Goal: Obtain resource: Download file/media

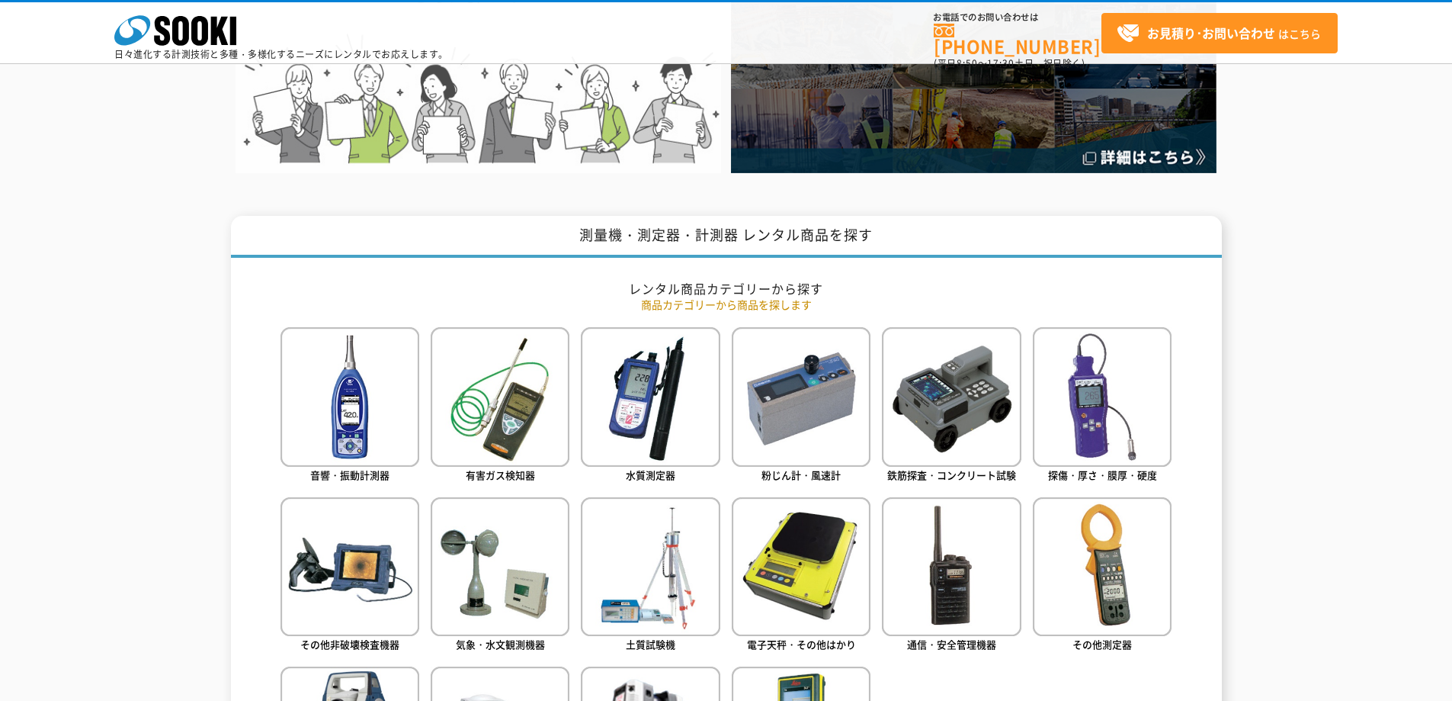
scroll to position [610, 0]
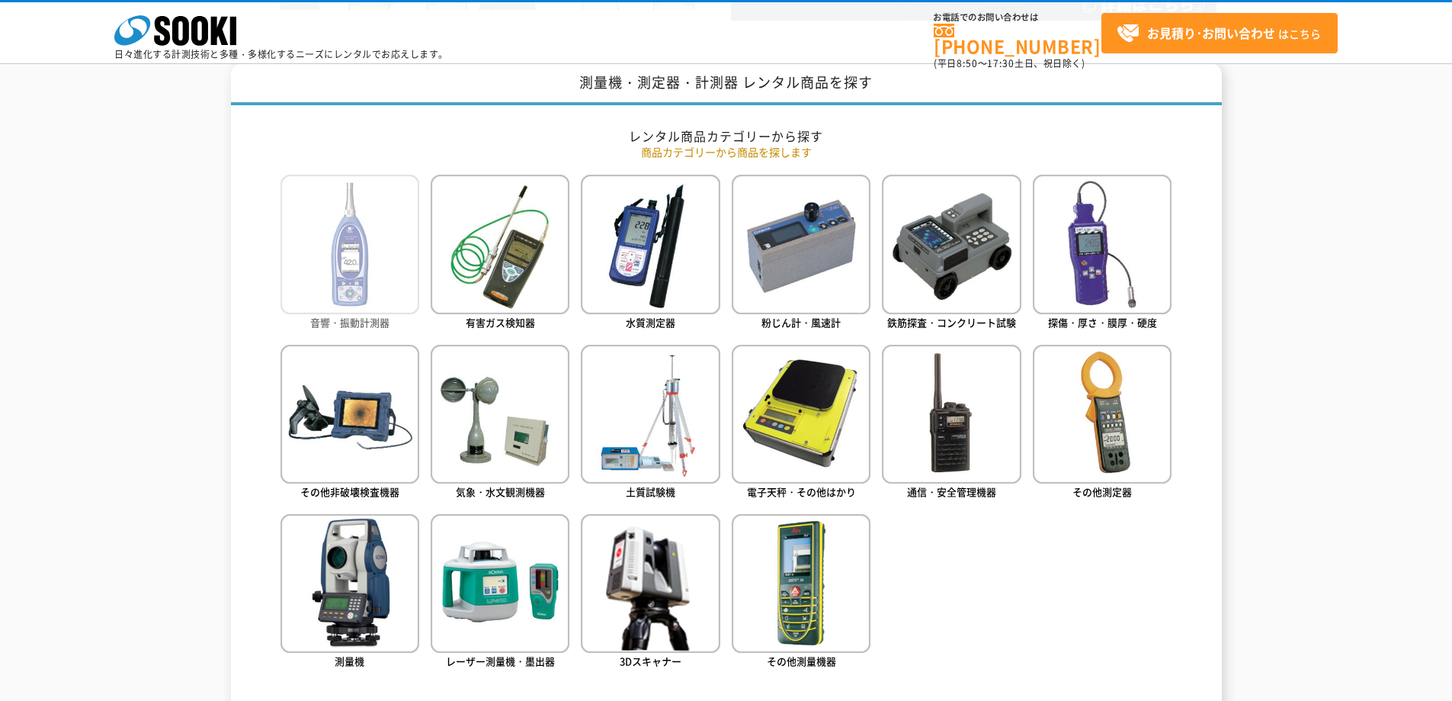
click at [394, 288] on img at bounding box center [350, 244] width 139 height 139
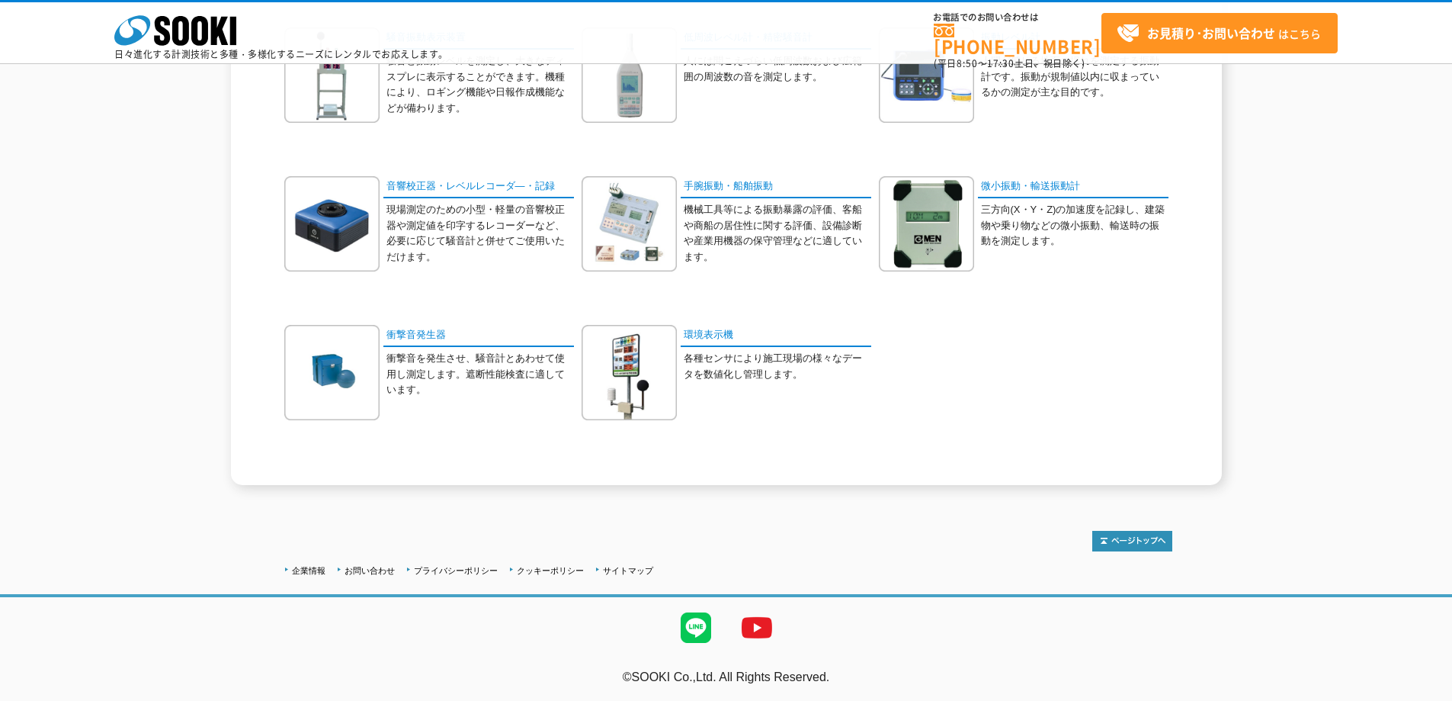
scroll to position [72, 0]
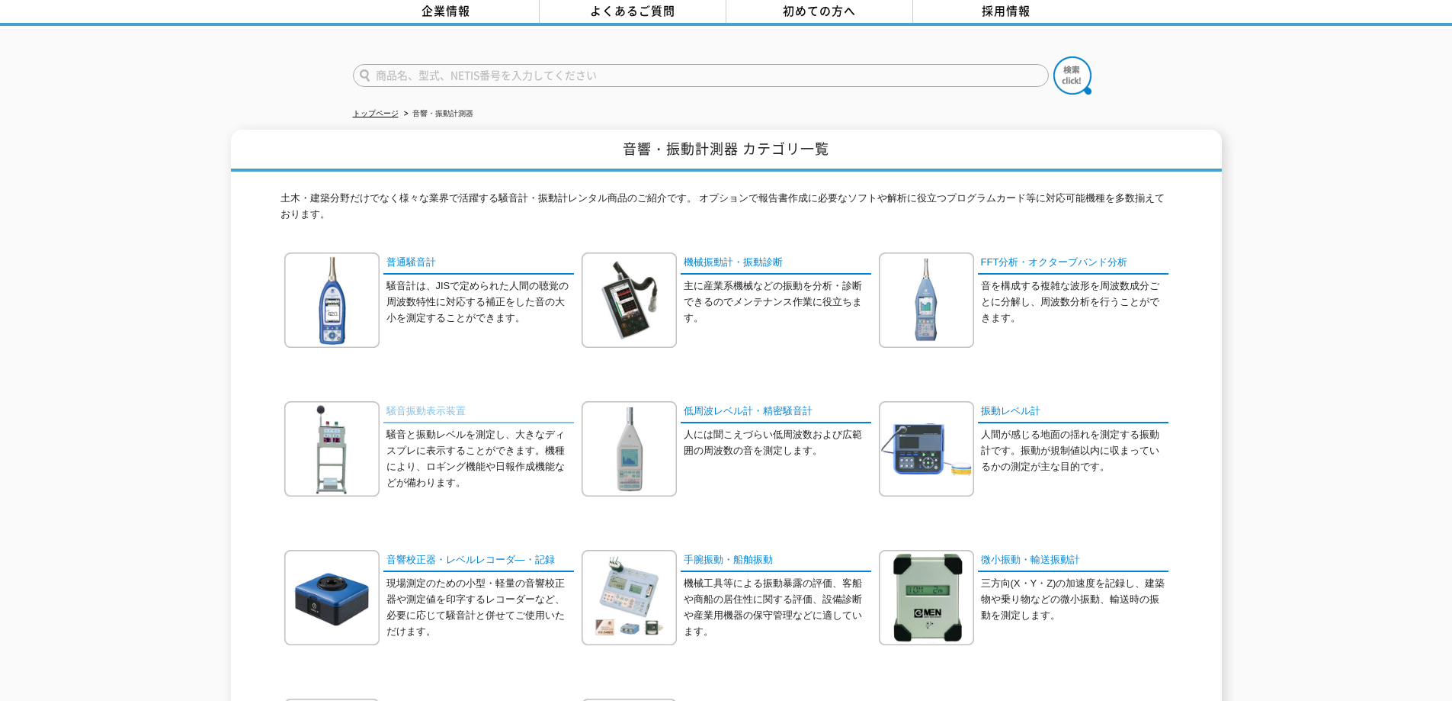
click at [452, 401] on link "騒音振動表示装置" at bounding box center [478, 412] width 191 height 22
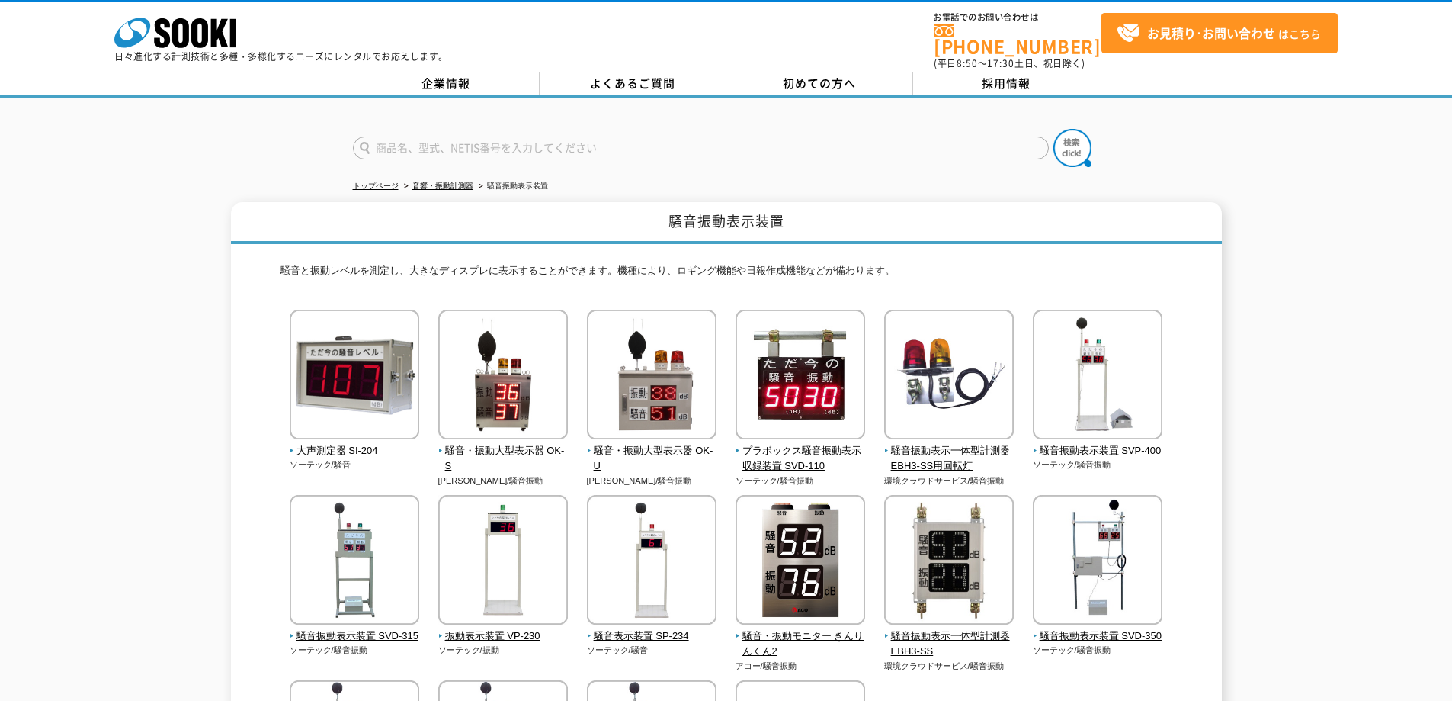
scroll to position [152, 0]
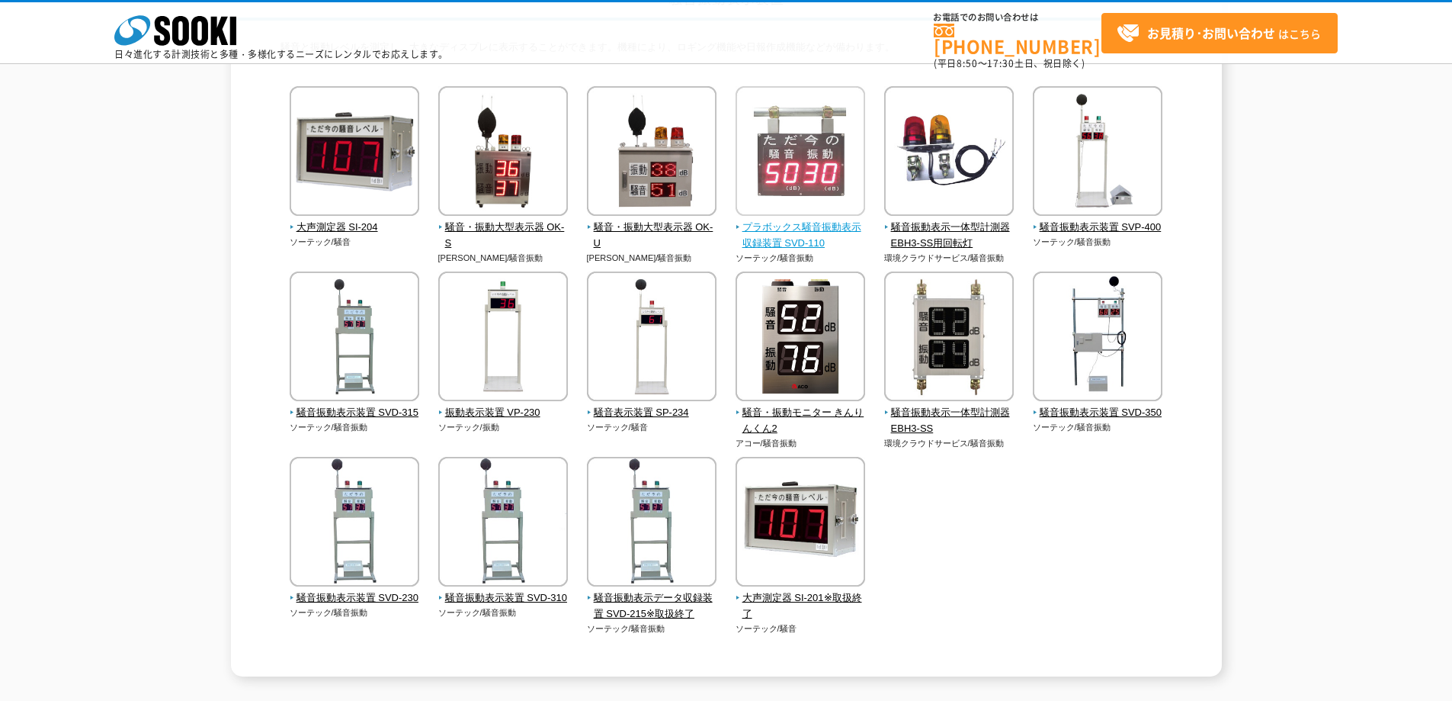
click at [779, 178] on img at bounding box center [801, 152] width 130 height 133
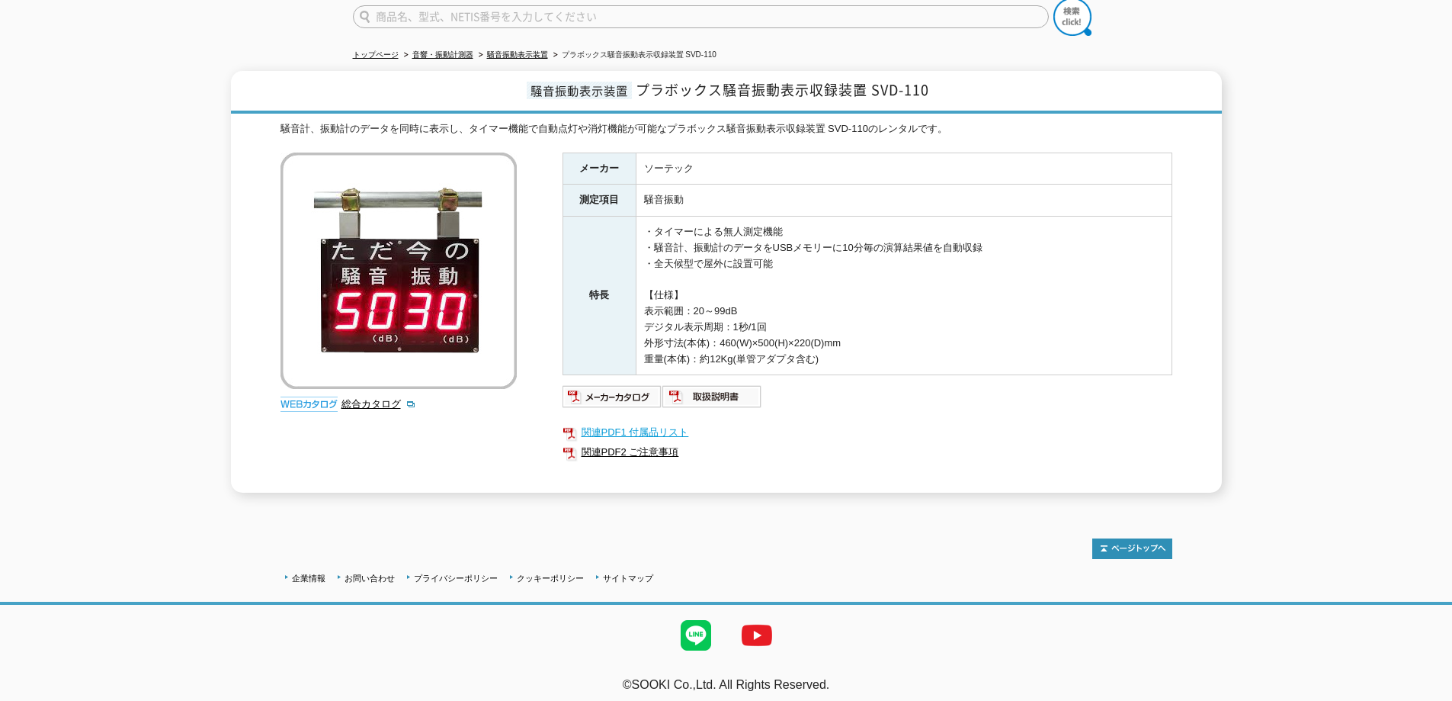
scroll to position [55, 0]
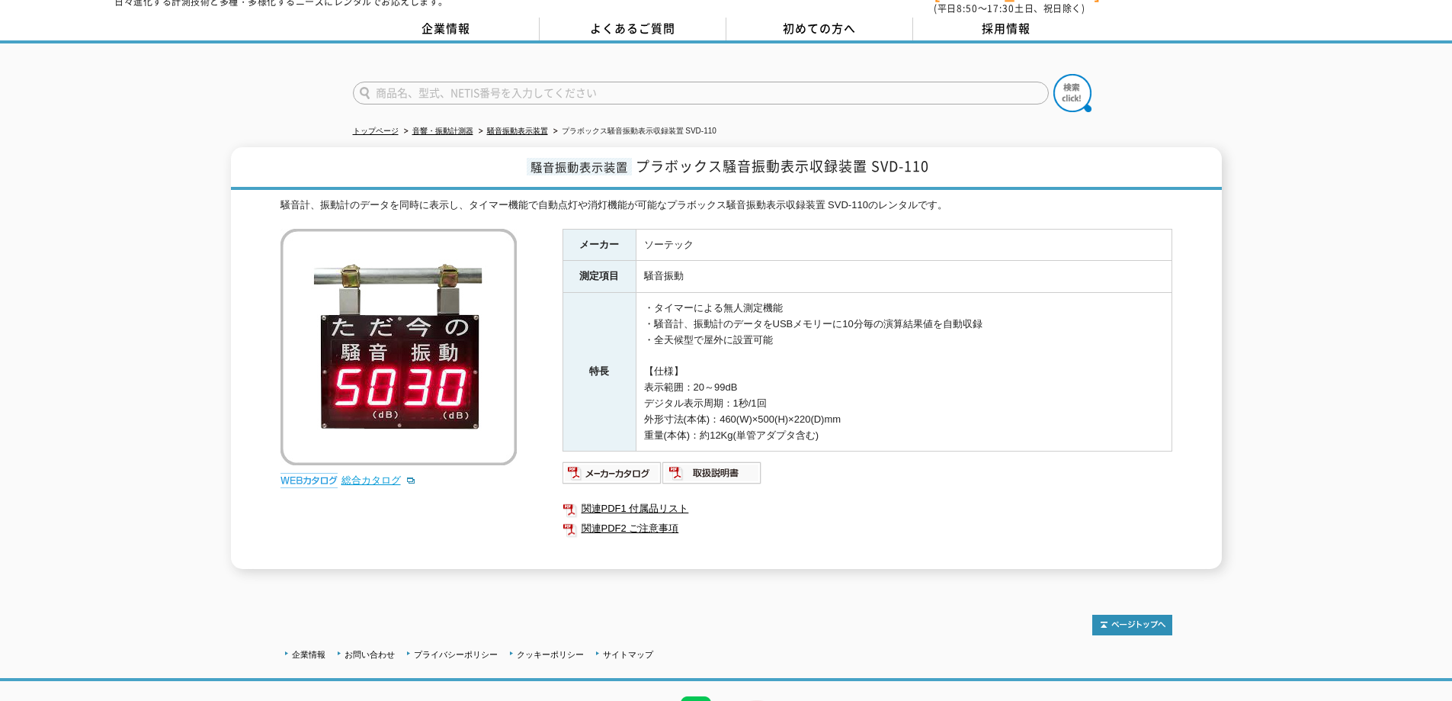
click at [348, 474] on link "総合カタログ" at bounding box center [379, 479] width 75 height 11
